Goal: Information Seeking & Learning: Learn about a topic

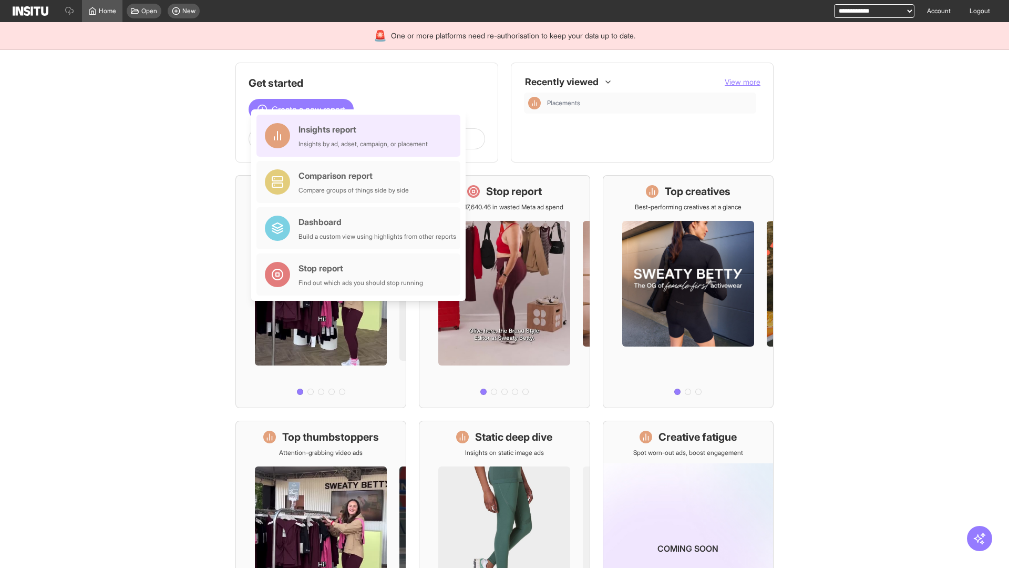
click at [361, 136] on div "Insights report Insights by ad, adset, campaign, or placement" at bounding box center [363, 135] width 129 height 25
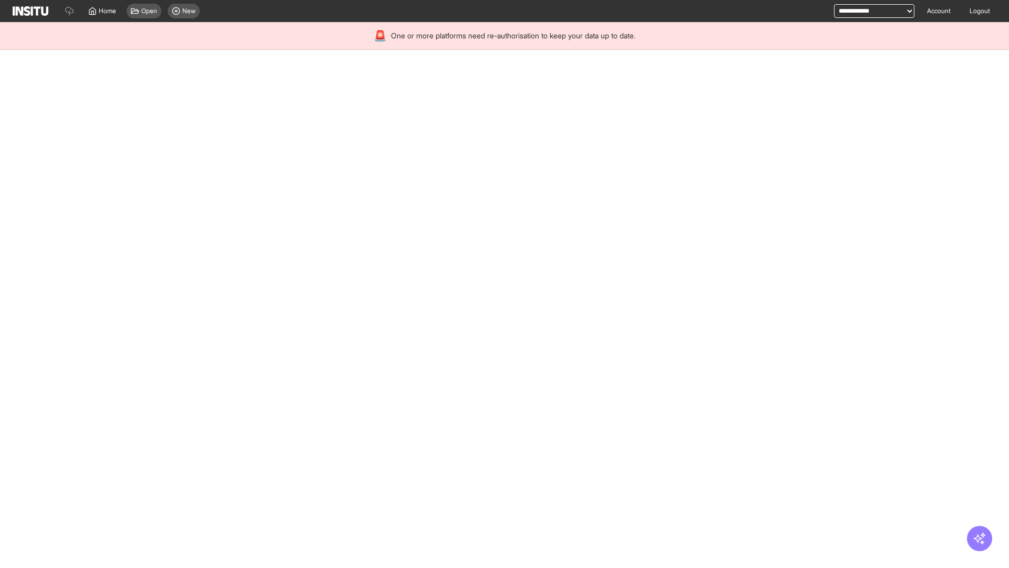
select select "**"
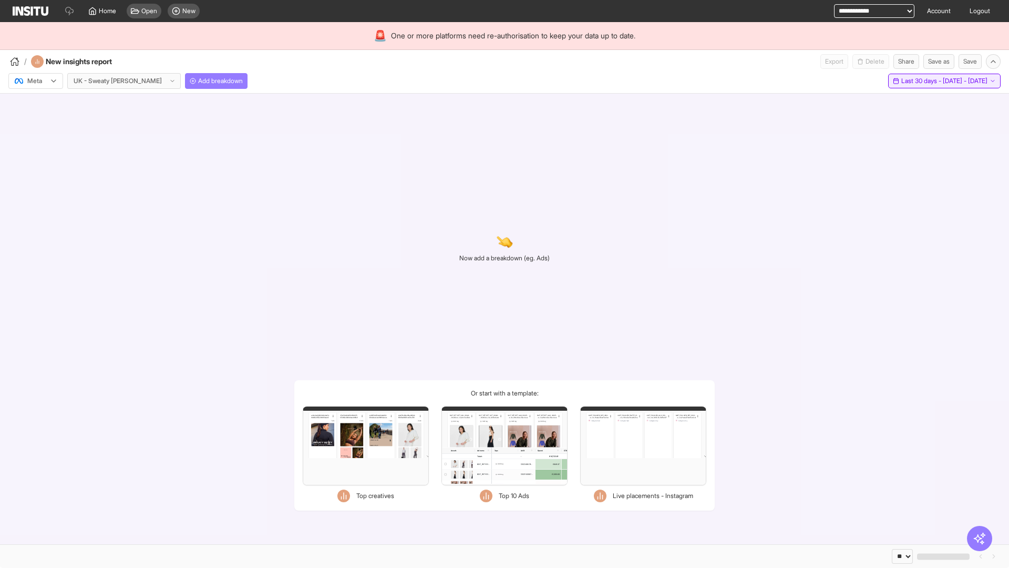
click at [922, 81] on span "Last 30 days - [DATE] - [DATE]" at bounding box center [944, 81] width 86 height 8
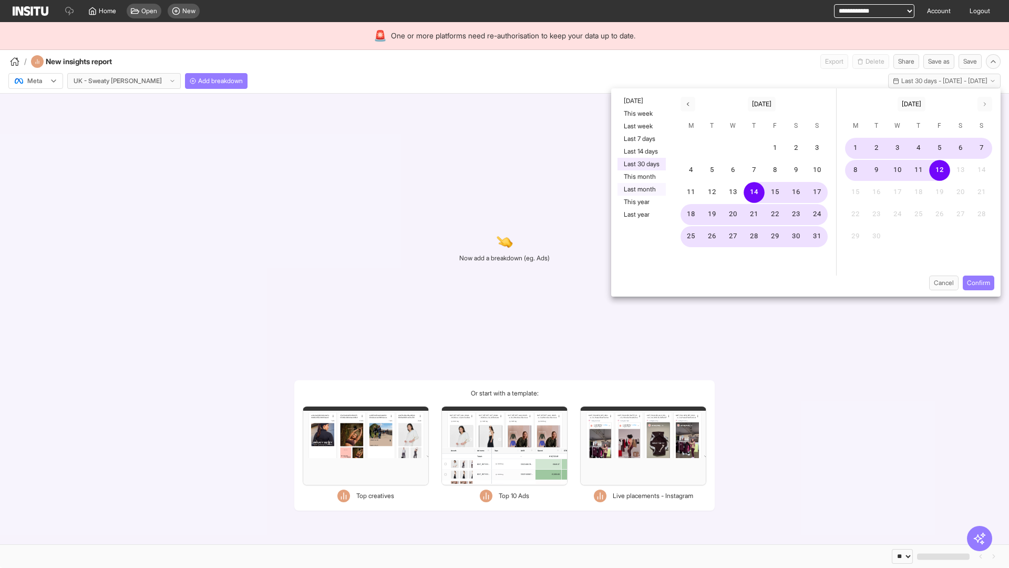
click at [641, 189] on button "Last month" at bounding box center [642, 189] width 48 height 13
